Goal: Transaction & Acquisition: Purchase product/service

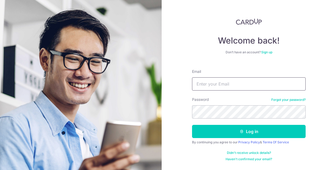
click at [210, 85] on input "Email" at bounding box center [249, 83] width 114 height 13
type input "weitingyu@hotmail.com"
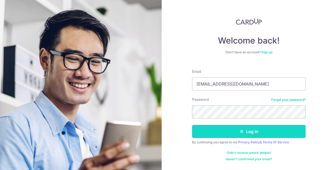
click at [245, 133] on button "Log in" at bounding box center [249, 131] width 114 height 13
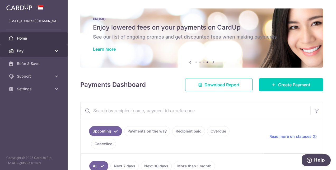
drag, startPoint x: 30, startPoint y: 54, endPoint x: 56, endPoint y: 56, distance: 26.3
click at [30, 54] on link "Pay" at bounding box center [34, 51] width 68 height 13
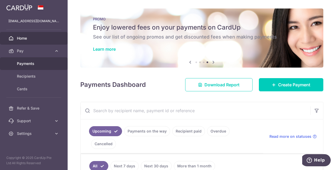
click at [34, 62] on span "Payments" at bounding box center [34, 63] width 35 height 5
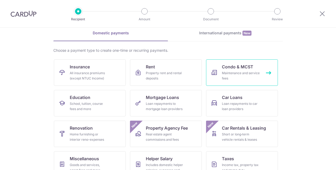
scroll to position [26, 0]
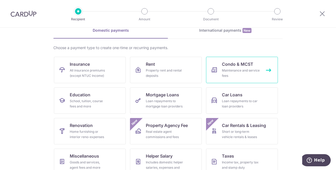
click at [242, 72] on div "Maintenance and service fees" at bounding box center [241, 73] width 38 height 11
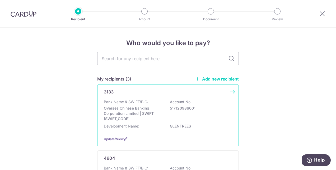
drag, startPoint x: 231, startPoint y: 92, endPoint x: 232, endPoint y: 88, distance: 4.2
click at [231, 92] on div "3133 Bank Name & SWIFT/BIC: Oversea Chinese Banking Corporation Limited | SWIFT…" at bounding box center [168, 115] width 142 height 62
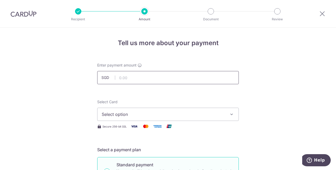
click at [143, 75] on input "text" at bounding box center [168, 77] width 142 height 13
type input "2,446.00"
drag, startPoint x: 242, startPoint y: 62, endPoint x: 253, endPoint y: 62, distance: 11.1
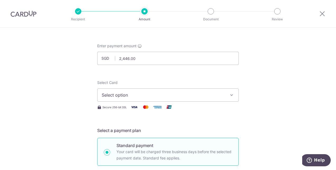
scroll to position [26, 0]
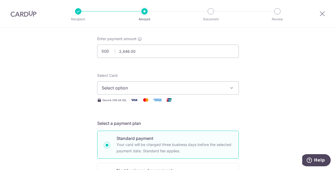
click at [231, 88] on icon "button" at bounding box center [231, 87] width 5 height 5
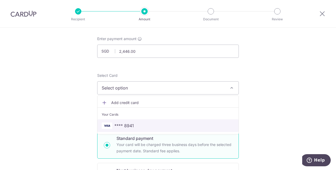
drag, startPoint x: 132, startPoint y: 125, endPoint x: 232, endPoint y: 97, distance: 103.6
click at [132, 125] on span "**** 8941" at bounding box center [124, 126] width 20 height 6
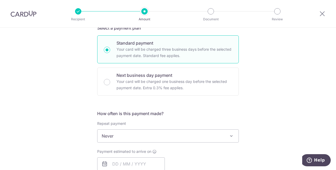
scroll to position [159, 0]
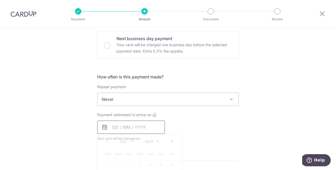
click at [129, 124] on input "text" at bounding box center [131, 127] width 68 height 13
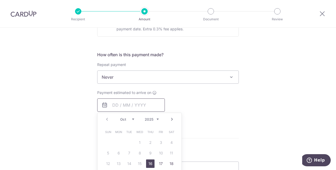
scroll to position [211, 0]
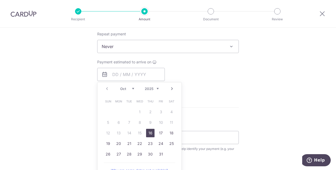
click at [150, 133] on link "16" at bounding box center [150, 133] width 8 height 8
type input "[DATE]"
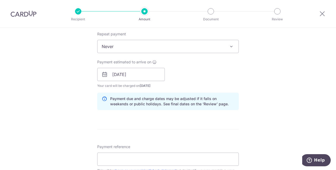
scroll to position [238, 0]
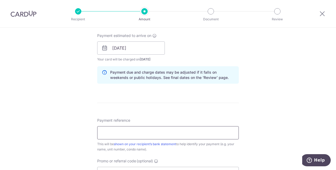
click at [133, 130] on input "Payment reference" at bounding box center [168, 132] width 142 height 13
click at [122, 129] on input "Payment reference" at bounding box center [168, 132] width 142 height 13
type input "11f 0524"
click at [276, 118] on div "Tell us more about your payment Enter payment amount SGD 2,446.00 2446.00 Selec…" at bounding box center [168, 40] width 336 height 500
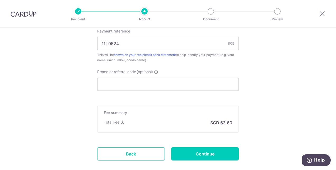
scroll to position [344, 0]
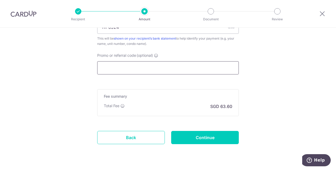
click at [123, 63] on input "Promo or referral code (optional)" at bounding box center [168, 67] width 142 height 13
paste input "RENO25ONE"
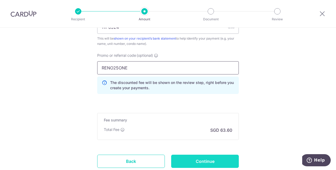
type input "RENO25ONE"
drag, startPoint x: 209, startPoint y: 162, endPoint x: 211, endPoint y: 160, distance: 3.2
click at [209, 162] on input "Continue" at bounding box center [205, 161] width 68 height 13
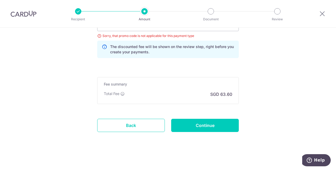
scroll to position [334, 0]
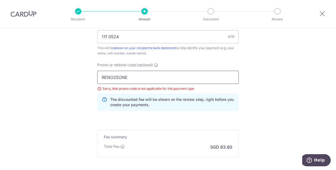
drag, startPoint x: 140, startPoint y: 76, endPoint x: 66, endPoint y: 70, distance: 73.7
paste input "3HOME25R"
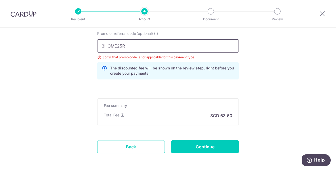
scroll to position [387, 0]
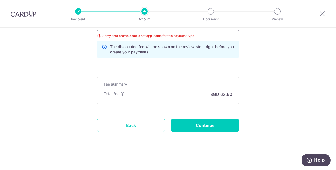
type input "3HOME25R"
click at [216, 122] on input "Continue" at bounding box center [205, 125] width 68 height 13
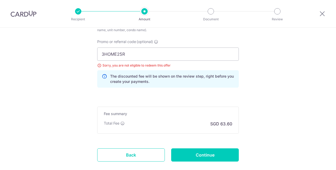
scroll to position [308, 0]
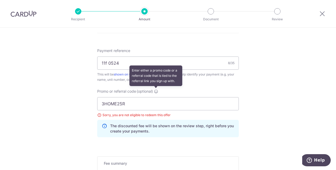
drag, startPoint x: 156, startPoint y: 90, endPoint x: 161, endPoint y: 104, distance: 15.0
click at [156, 90] on icon at bounding box center [156, 91] width 4 height 4
click at [156, 97] on input "3HOME25R" at bounding box center [168, 103] width 142 height 13
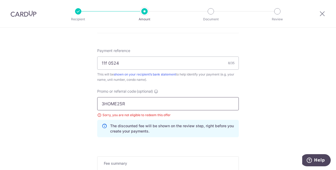
drag, startPoint x: 135, startPoint y: 102, endPoint x: 133, endPoint y: 105, distance: 3.6
click at [135, 102] on input "3HOME25R" at bounding box center [168, 103] width 142 height 13
drag, startPoint x: 132, startPoint y: 101, endPoint x: 81, endPoint y: 99, distance: 50.8
type input "s"
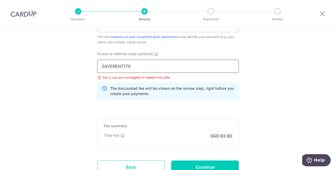
scroll to position [361, 0]
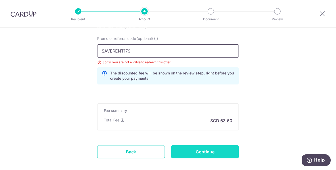
type input "SAVERENT179"
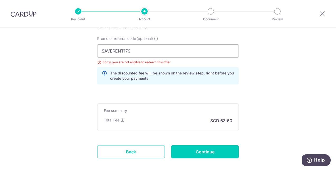
drag, startPoint x: 218, startPoint y: 149, endPoint x: 257, endPoint y: 97, distance: 64.5
click at [218, 149] on input "Continue" at bounding box center [205, 151] width 68 height 13
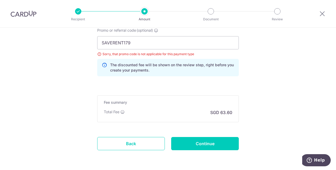
scroll to position [361, 0]
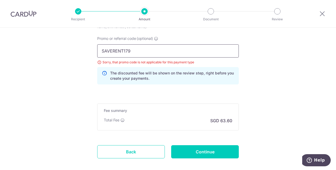
drag, startPoint x: 134, startPoint y: 51, endPoint x: 87, endPoint y: 48, distance: 47.1
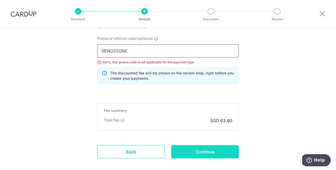
type input "RENO25ONE"
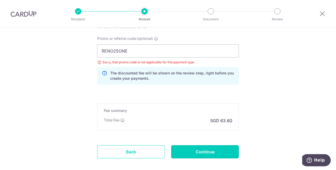
drag, startPoint x: 213, startPoint y: 149, endPoint x: 223, endPoint y: 145, distance: 10.2
click at [213, 149] on input "Continue" at bounding box center [205, 151] width 68 height 13
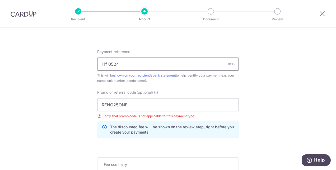
scroll to position [308, 0]
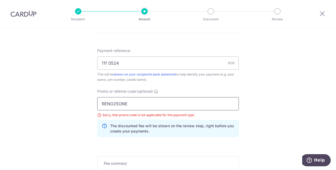
drag, startPoint x: 133, startPoint y: 104, endPoint x: 71, endPoint y: 100, distance: 62.2
paste input "OCBC195"
type input "OCBC195"
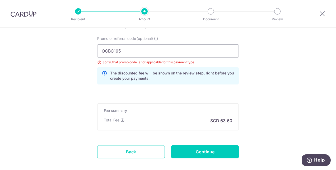
scroll to position [387, 0]
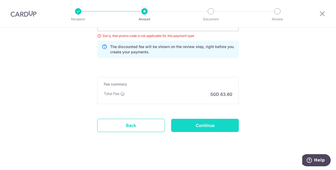
drag, startPoint x: 216, startPoint y: 123, endPoint x: 242, endPoint y: 110, distance: 28.6
click at [217, 123] on input "Continue" at bounding box center [205, 125] width 68 height 13
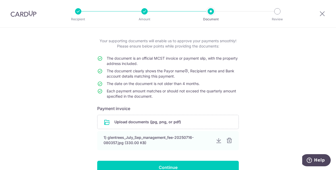
scroll to position [53, 0]
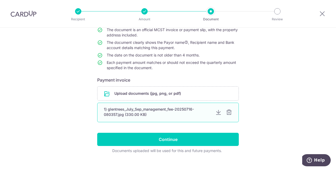
click at [228, 112] on div at bounding box center [229, 112] width 6 height 6
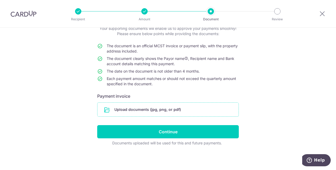
click at [172, 110] on input "file" at bounding box center [168, 110] width 141 height 14
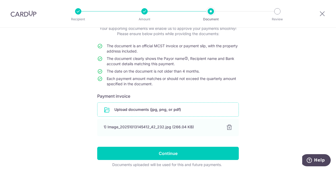
scroll to position [58, 0]
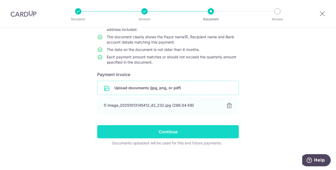
click at [188, 130] on input "Continue" at bounding box center [168, 131] width 142 height 13
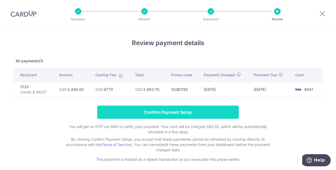
click at [182, 112] on input "Confirm Payment Setup" at bounding box center [168, 112] width 142 height 13
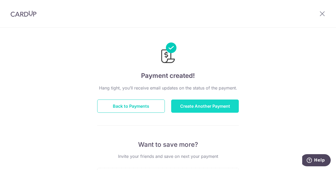
click at [208, 105] on button "Create Another Payment" at bounding box center [205, 106] width 68 height 13
